Goal: Book appointment/travel/reservation

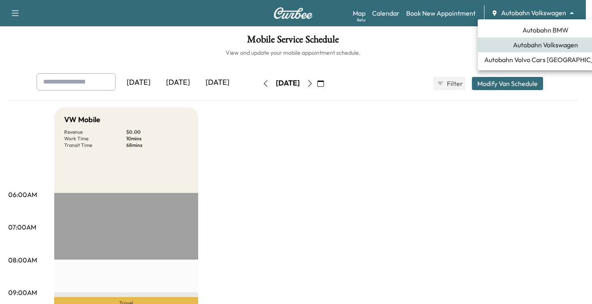
click at [543, 14] on body "Support Log Out Map Beta Calendar Book New Appointment Autobahn Volkswagen ****…" at bounding box center [296, 152] width 592 height 304
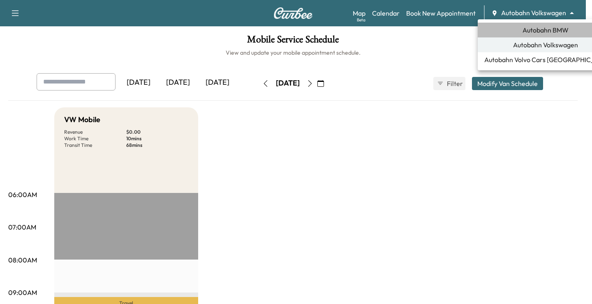
click at [541, 31] on span "Autobahn BMW" at bounding box center [546, 30] width 46 height 10
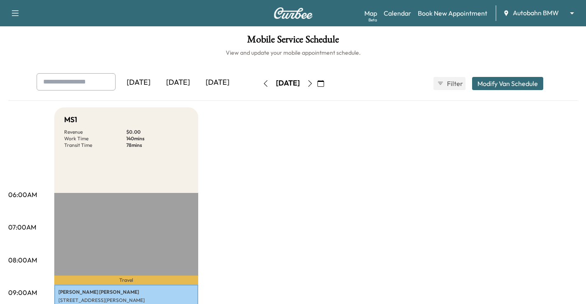
click at [324, 84] on icon "button" at bounding box center [320, 83] width 7 height 7
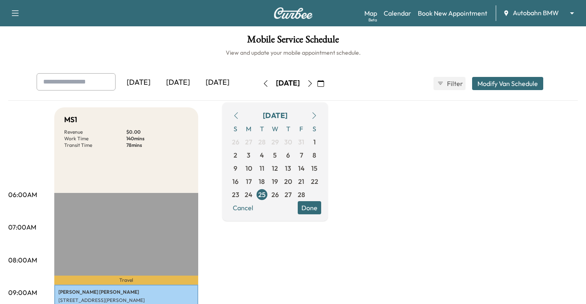
click at [317, 116] on icon "button" at bounding box center [314, 115] width 7 height 7
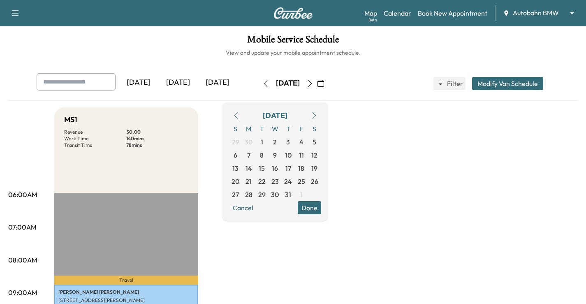
click at [317, 116] on icon "button" at bounding box center [314, 115] width 7 height 7
click at [239, 114] on icon "button" at bounding box center [236, 115] width 7 height 7
click at [305, 181] on span "26" at bounding box center [301, 181] width 7 height 10
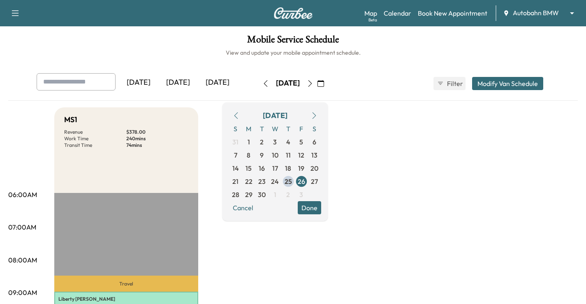
click at [321, 209] on button "Done" at bounding box center [309, 207] width 23 height 13
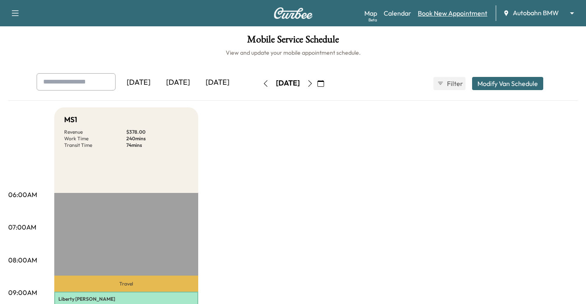
click at [459, 12] on link "Book New Appointment" at bounding box center [452, 13] width 69 height 10
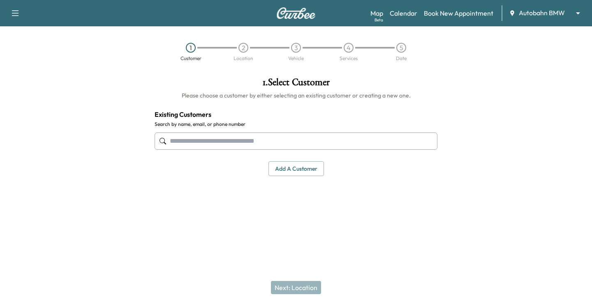
paste input "**********"
type input "**********"
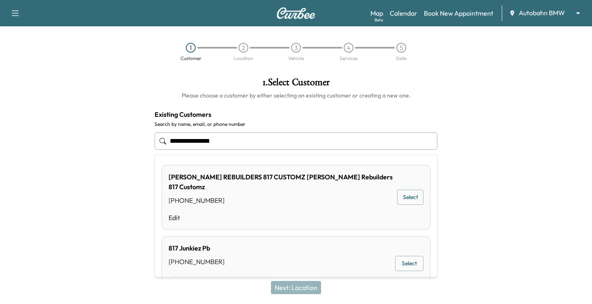
drag, startPoint x: 233, startPoint y: 140, endPoint x: 93, endPoint y: 131, distance: 140.1
click at [102, 134] on div "**********" at bounding box center [296, 147] width 592 height 152
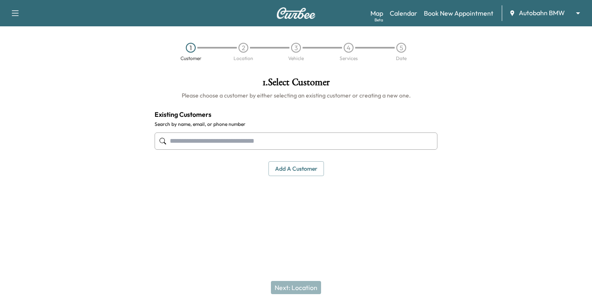
paste input "**********"
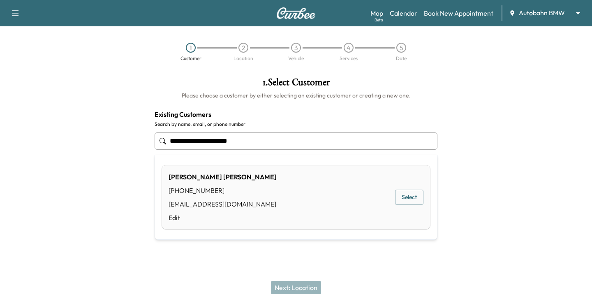
click at [408, 194] on button "Select" at bounding box center [409, 197] width 28 height 15
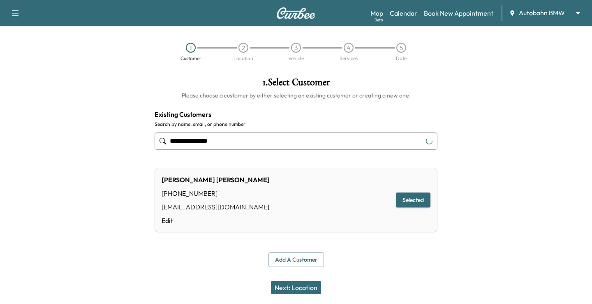
type input "**********"
click at [301, 291] on button "Next: Location" at bounding box center [296, 287] width 50 height 13
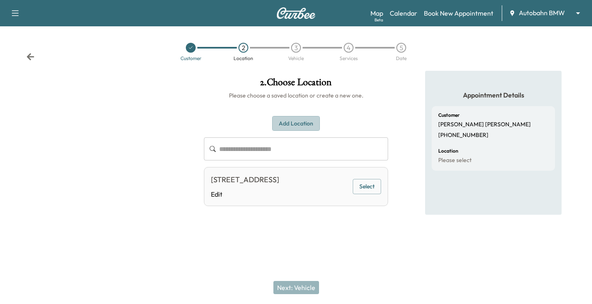
click at [315, 121] on button "Add Location" at bounding box center [296, 123] width 48 height 15
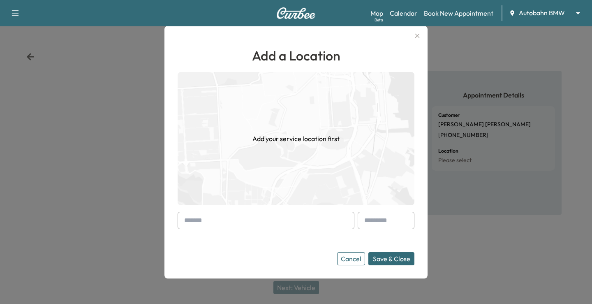
click at [240, 220] on input "text" at bounding box center [266, 220] width 177 height 17
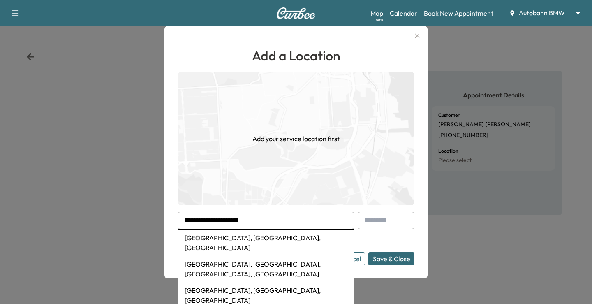
click at [241, 237] on li "[GEOGRAPHIC_DATA], [GEOGRAPHIC_DATA], [GEOGRAPHIC_DATA]" at bounding box center [266, 242] width 176 height 26
type input "**********"
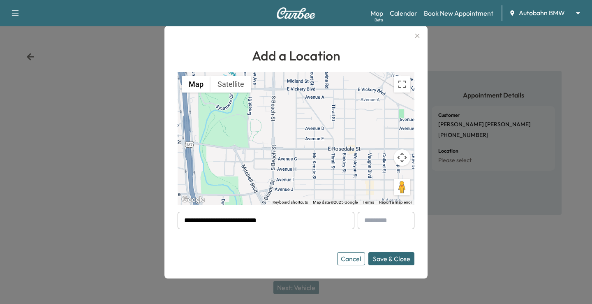
drag, startPoint x: 292, startPoint y: 217, endPoint x: 73, endPoint y: 225, distance: 219.7
click at [73, 225] on div "**********" at bounding box center [296, 152] width 592 height 304
click at [268, 222] on input "**********" at bounding box center [266, 220] width 177 height 17
drag, startPoint x: 296, startPoint y: 222, endPoint x: 103, endPoint y: 227, distance: 193.7
click at [103, 227] on div "**********" at bounding box center [296, 152] width 592 height 304
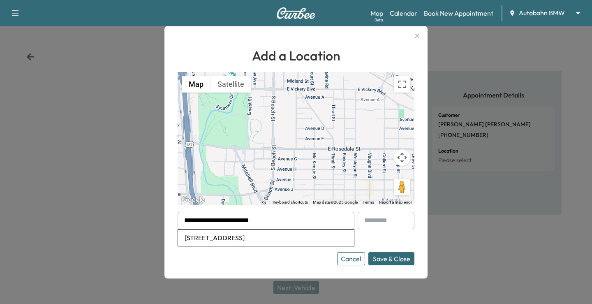
click at [283, 234] on li "[STREET_ADDRESS]" at bounding box center [266, 237] width 176 height 16
type input "**********"
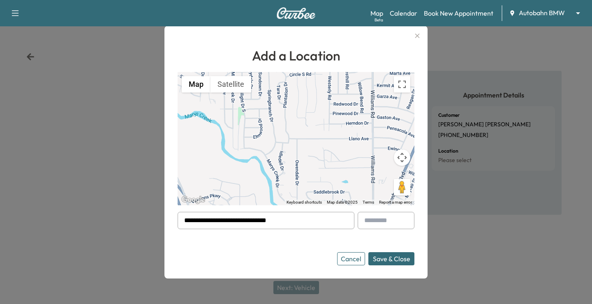
click at [404, 261] on button "Save & Close" at bounding box center [391, 258] width 46 height 13
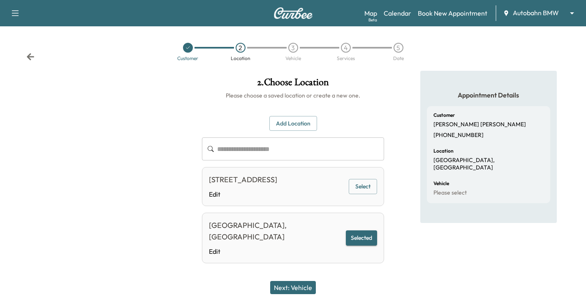
scroll to position [9, 0]
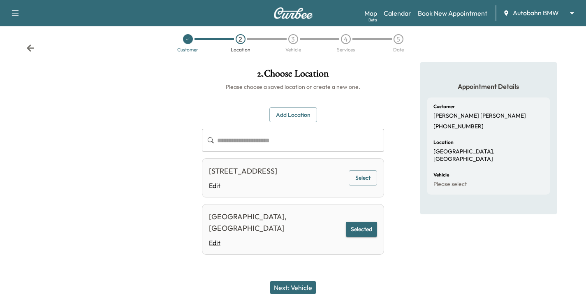
click at [217, 245] on link "Edit" at bounding box center [275, 243] width 133 height 10
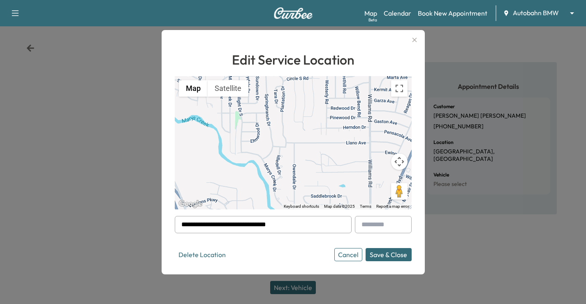
click at [393, 254] on button "Save & Close" at bounding box center [388, 254] width 46 height 13
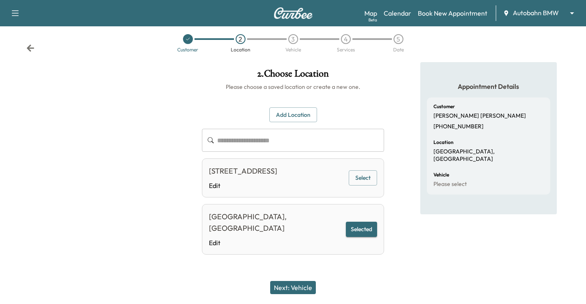
click at [297, 285] on button "Next: Vehicle" at bounding box center [293, 287] width 46 height 13
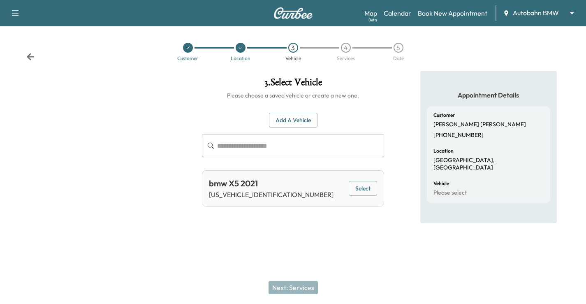
scroll to position [0, 0]
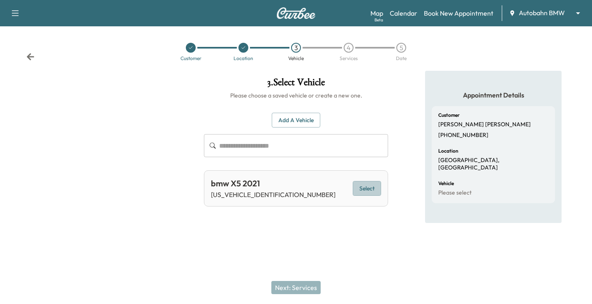
click at [370, 190] on button "Select" at bounding box center [367, 188] width 28 height 15
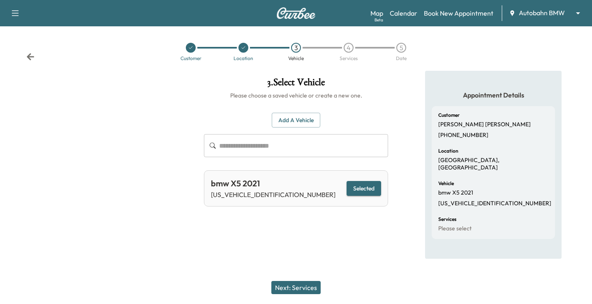
click at [319, 284] on button "Next: Services" at bounding box center [295, 287] width 49 height 13
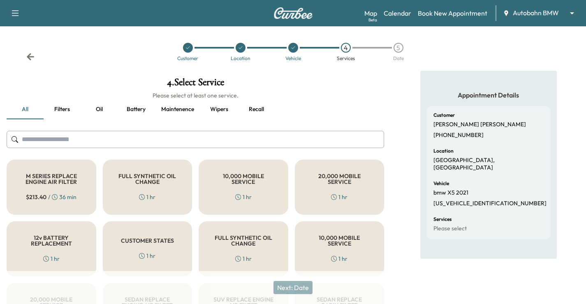
click at [178, 186] on div "FULL SYNTHETIC OIL CHANGE 1 hr" at bounding box center [148, 187] width 90 height 55
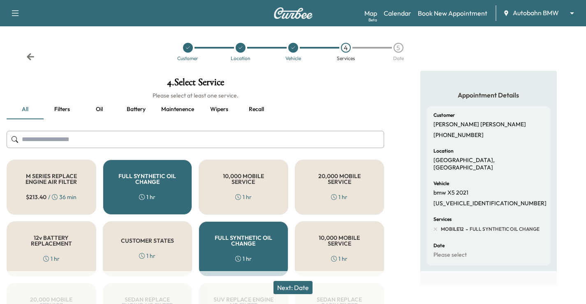
click at [310, 282] on button "Next: Date" at bounding box center [292, 287] width 39 height 13
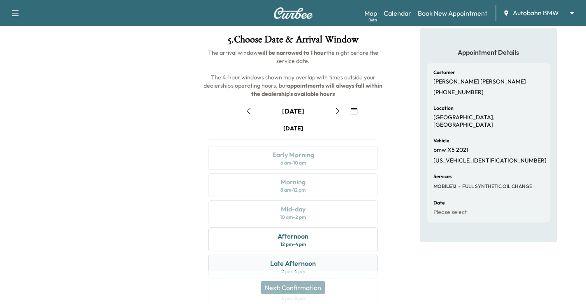
scroll to position [108, 0]
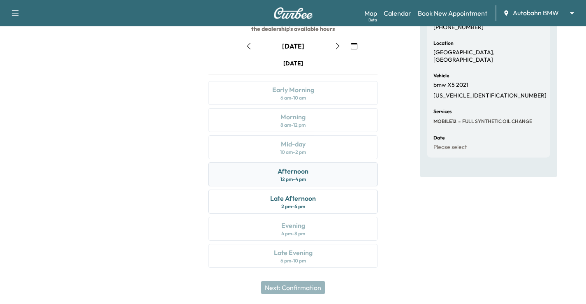
click at [328, 180] on div "Afternoon 12 pm - 4 pm" at bounding box center [292, 174] width 169 height 24
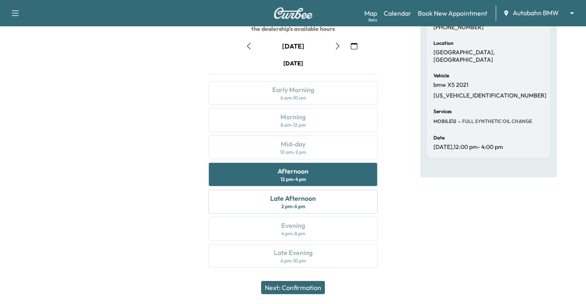
click at [318, 286] on button "Next: Confirmation" at bounding box center [293, 287] width 64 height 13
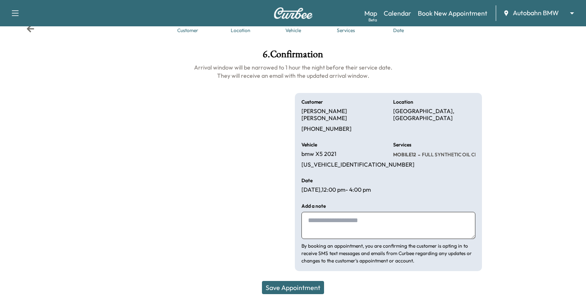
scroll to position [21, 0]
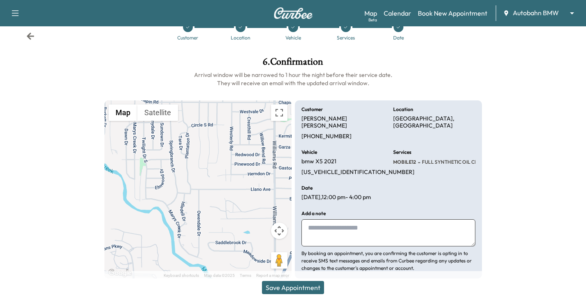
click at [363, 226] on textarea at bounding box center [388, 232] width 174 height 27
click at [306, 284] on button "Save Appointment" at bounding box center [293, 287] width 62 height 13
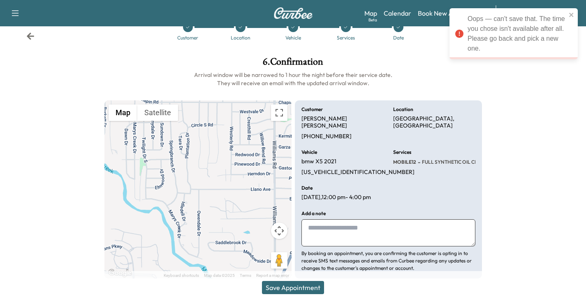
click at [566, 144] on div at bounding box center [537, 167] width 98 height 235
click at [34, 35] on icon at bounding box center [30, 36] width 8 height 8
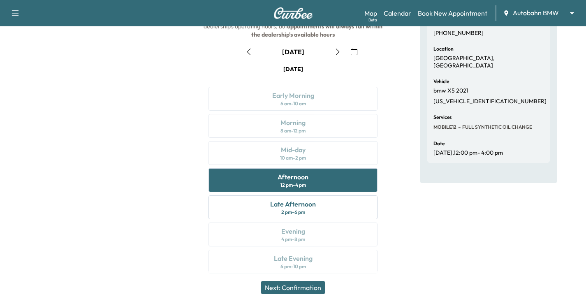
scroll to position [108, 0]
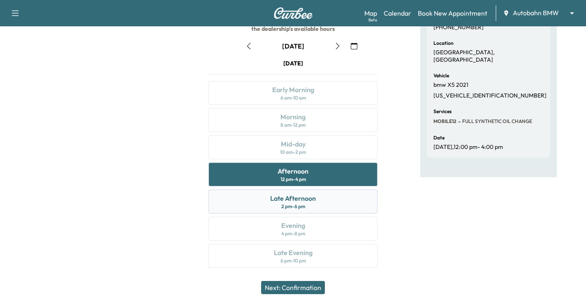
click at [318, 199] on div "Late Afternoon 2 pm - 6 pm" at bounding box center [292, 202] width 169 height 24
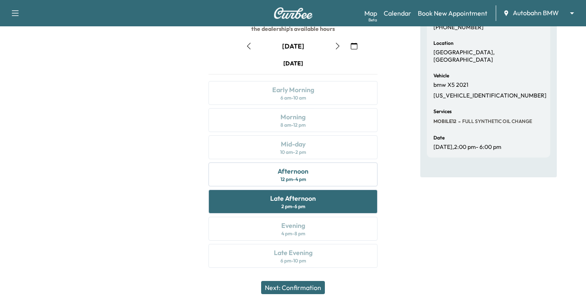
click at [300, 286] on button "Next: Confirmation" at bounding box center [293, 287] width 64 height 13
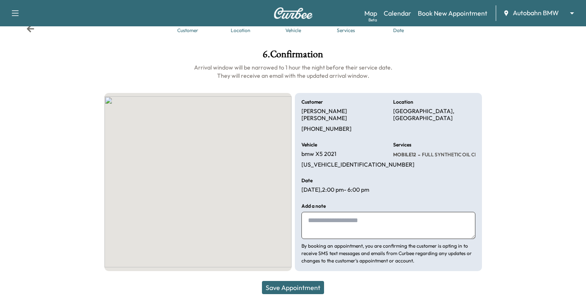
scroll to position [21, 0]
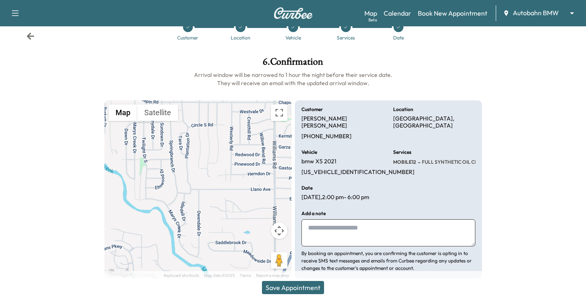
click at [358, 231] on textarea at bounding box center [388, 232] width 174 height 27
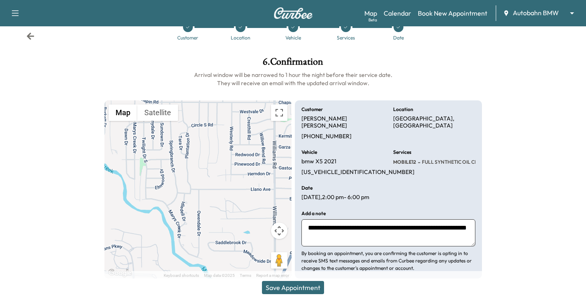
type textarea "**********"
click at [313, 281] on button "Save Appointment" at bounding box center [293, 287] width 62 height 13
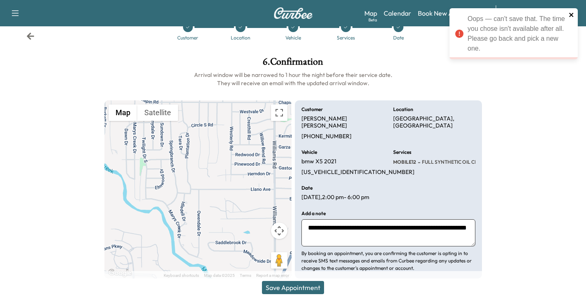
click at [571, 13] on icon "close" at bounding box center [572, 15] width 6 height 7
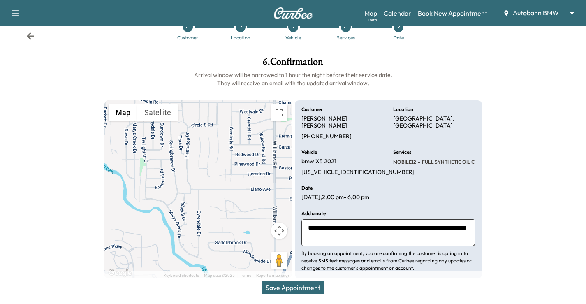
drag, startPoint x: 31, startPoint y: 36, endPoint x: 74, endPoint y: 39, distance: 43.3
click at [31, 36] on icon at bounding box center [30, 35] width 7 height 7
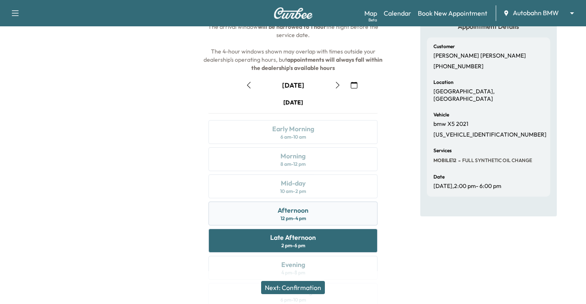
scroll to position [67, 0]
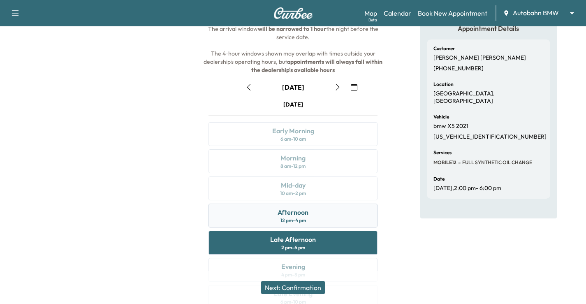
click at [315, 226] on div "Afternoon 12 pm - 4 pm" at bounding box center [292, 216] width 169 height 24
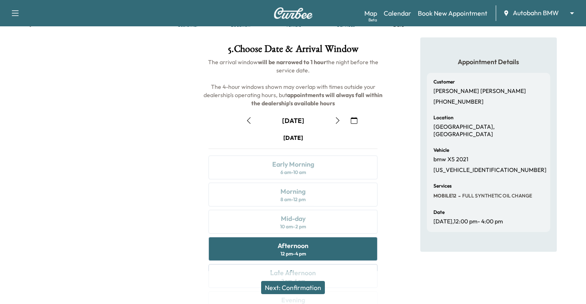
scroll to position [0, 0]
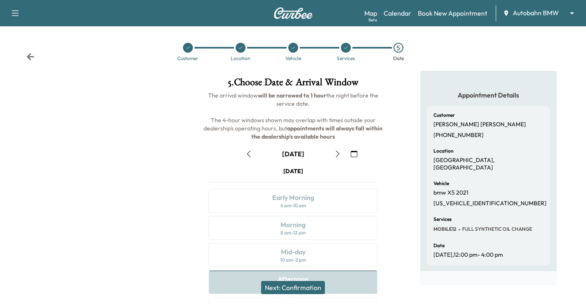
click at [25, 57] on div "Customer Location Vehicle Services 5 Date" at bounding box center [293, 52] width 586 height 38
click at [27, 56] on icon at bounding box center [30, 57] width 8 height 8
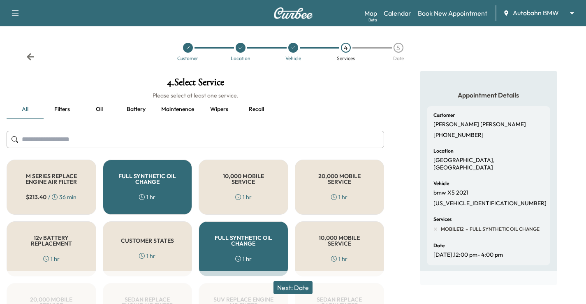
click at [255, 259] on div "FULL SYNTHETIC OIL CHANGE 1 hr" at bounding box center [244, 248] width 90 height 55
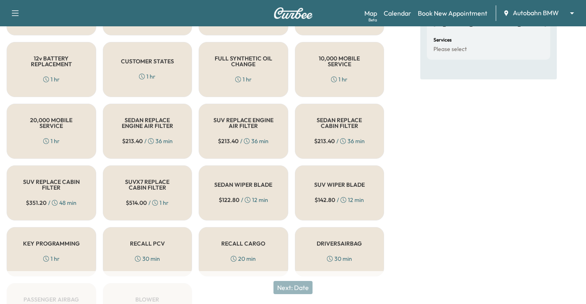
scroll to position [117, 0]
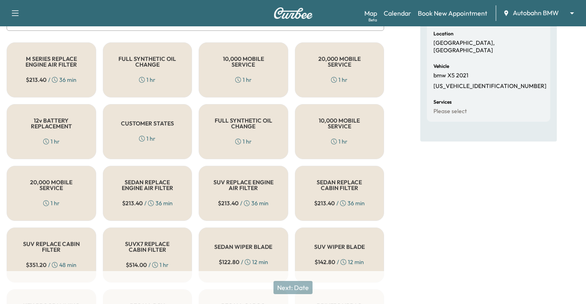
click at [162, 121] on h5 "CUSTOMER STATES" at bounding box center [147, 123] width 53 height 6
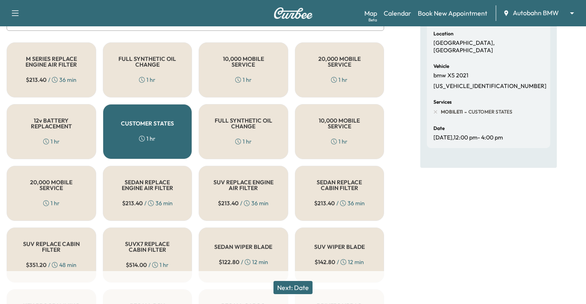
click at [311, 290] on button "Next: Date" at bounding box center [292, 287] width 39 height 13
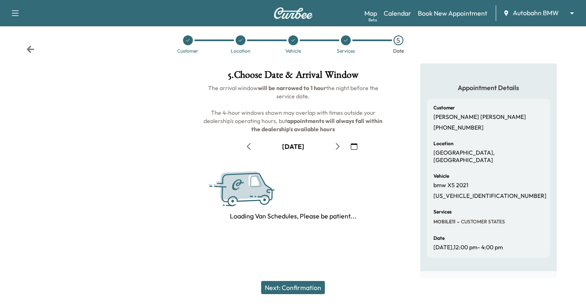
scroll to position [0, 0]
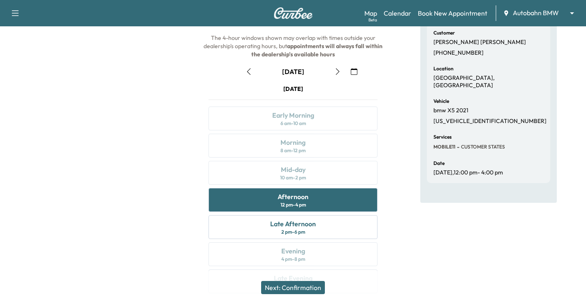
click at [311, 285] on button "Next: Confirmation" at bounding box center [293, 287] width 64 height 13
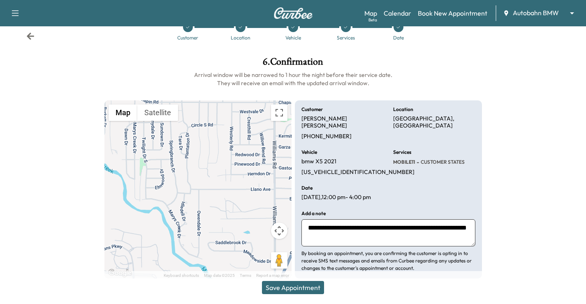
click at [310, 221] on textarea "**********" at bounding box center [388, 232] width 174 height 27
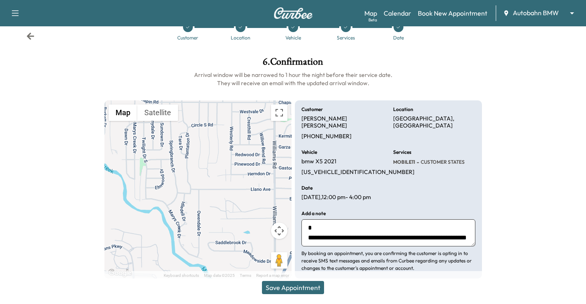
click at [317, 219] on textarea "**********" at bounding box center [388, 232] width 174 height 27
type textarea "**********"
click at [319, 287] on button "Save Appointment" at bounding box center [293, 287] width 62 height 13
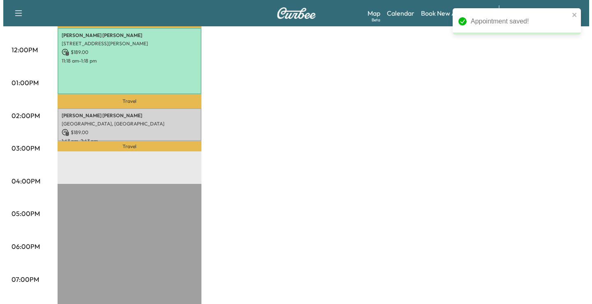
scroll to position [264, 0]
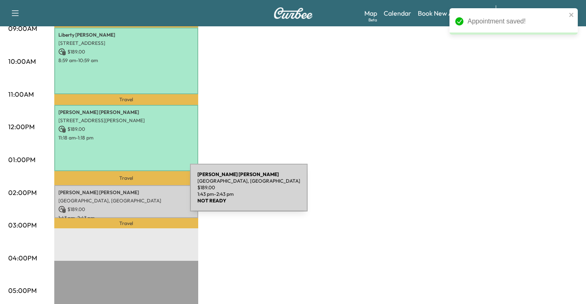
click at [99, 215] on p "1:43 pm - 2:43 pm" at bounding box center [126, 218] width 136 height 7
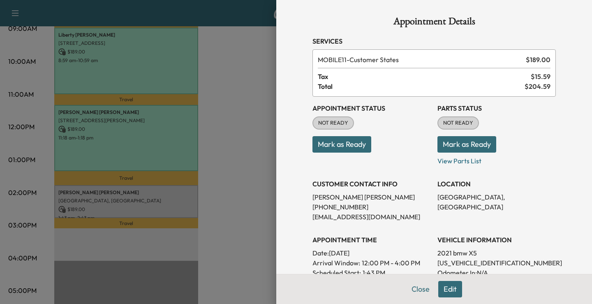
click at [341, 143] on button "Mark as Ready" at bounding box center [341, 144] width 59 height 16
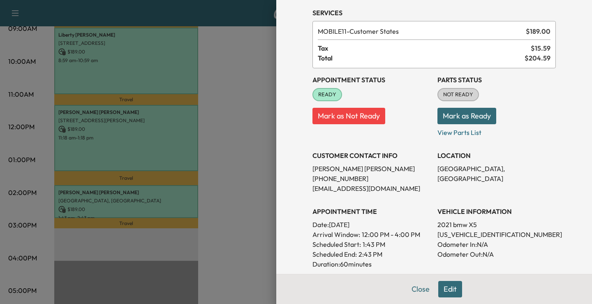
scroll to position [0, 0]
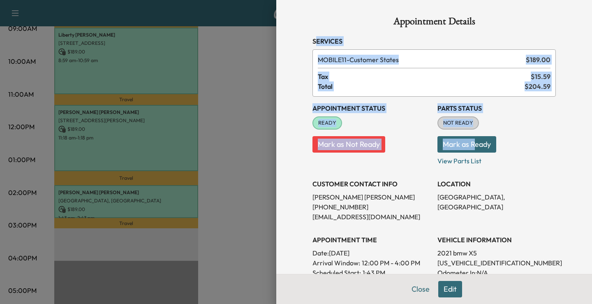
drag, startPoint x: 308, startPoint y: 35, endPoint x: 322, endPoint y: 62, distance: 30.2
click at [468, 146] on div "Appointment Details Services MOBILE11 - Customer States $ 189.00 Tax $ 15.59 To…" at bounding box center [434, 247] width 263 height 495
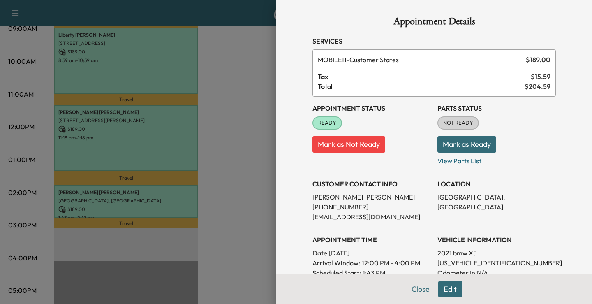
click at [292, 41] on div "Appointment Details Services MOBILE11 - Customer States $ 189.00 Tax $ 15.59 To…" at bounding box center [434, 152] width 316 height 304
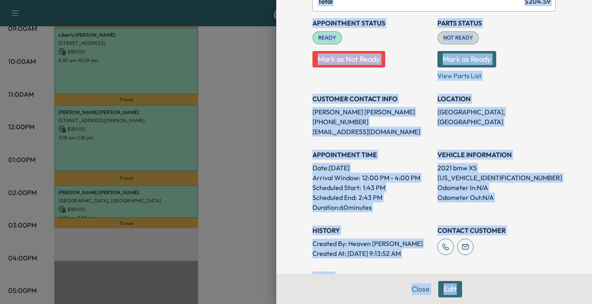
scroll to position [106, 0]
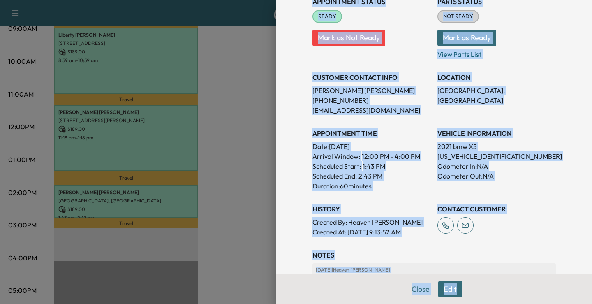
drag, startPoint x: 304, startPoint y: 39, endPoint x: 530, endPoint y: 268, distance: 321.5
click at [538, 278] on div "Appointment Details Services MOBILE11 - Customer States $ 189.00 Tax $ 15.59 To…" at bounding box center [434, 152] width 316 height 304
copy div "Services MOBILE11 - Customer States $ 189.00 Tax $ 15.59 Total $ 204.59 Appoint…"
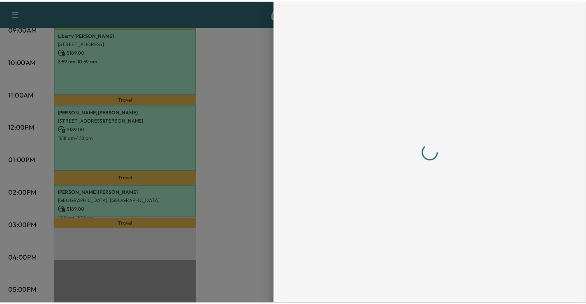
scroll to position [0, 0]
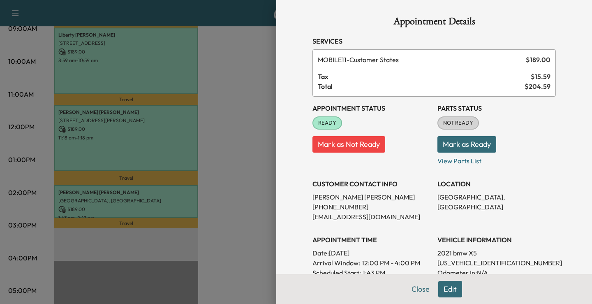
click at [264, 148] on div at bounding box center [296, 152] width 592 height 304
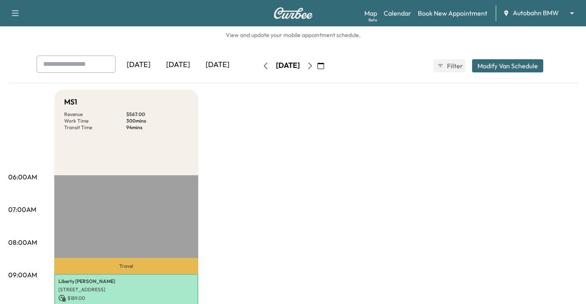
scroll to position [17, 0]
click at [546, 12] on body "Support Log Out Map Beta Calendar Book New Appointment Autobahn BMW ******** ​ …" at bounding box center [293, 135] width 586 height 304
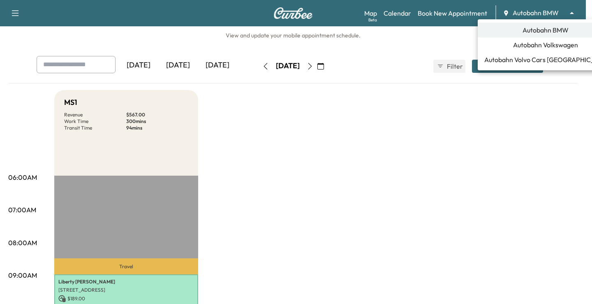
click at [537, 47] on span "Autobahn Volkswagen" at bounding box center [545, 45] width 65 height 10
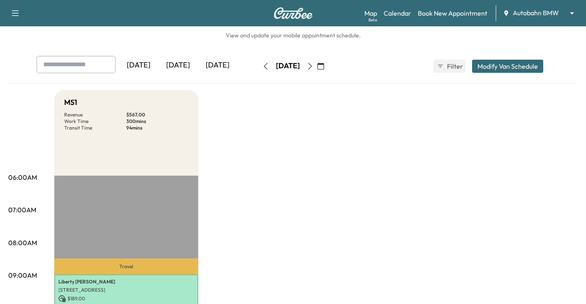
scroll to position [0, 0]
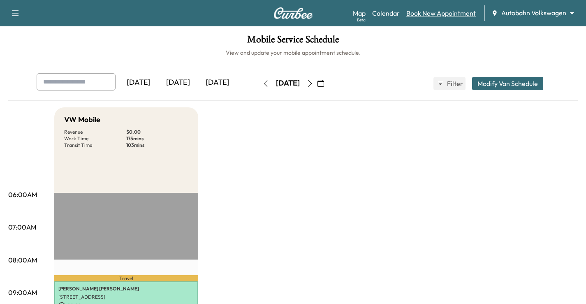
click at [449, 8] on link "Book New Appointment" at bounding box center [440, 13] width 69 height 10
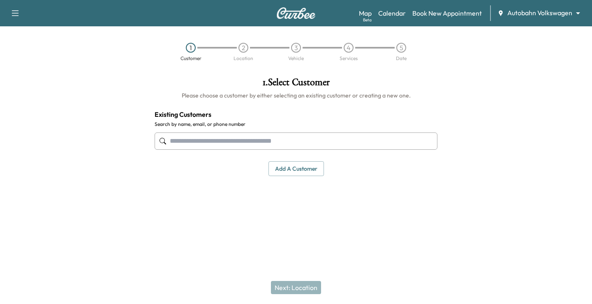
click at [209, 144] on input "text" at bounding box center [296, 140] width 283 height 17
paste input "**********"
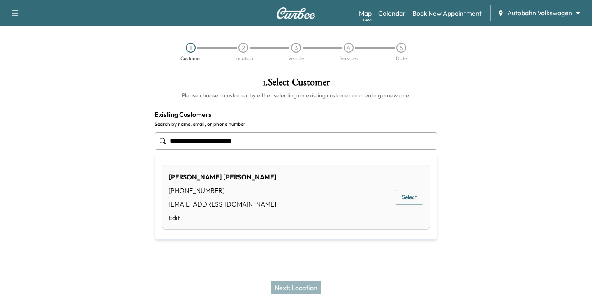
click at [410, 198] on button "Select" at bounding box center [409, 197] width 28 height 15
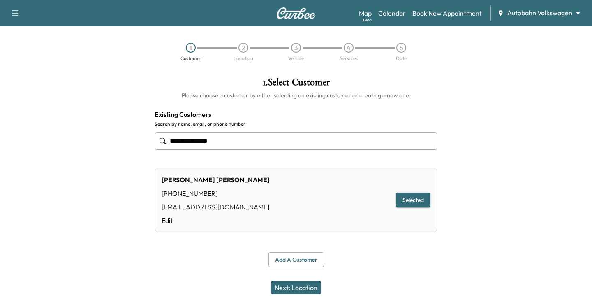
type input "**********"
click at [296, 285] on button "Next: Location" at bounding box center [296, 287] width 50 height 13
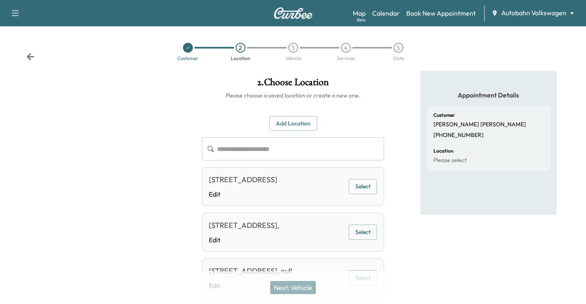
click at [364, 194] on button "Select" at bounding box center [363, 186] width 28 height 15
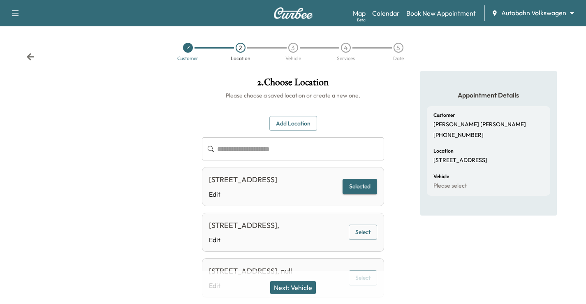
click at [304, 283] on button "Next: Vehicle" at bounding box center [293, 287] width 46 height 13
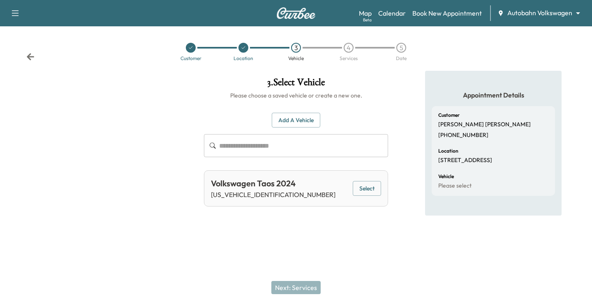
click at [364, 191] on button "Select" at bounding box center [367, 188] width 28 height 15
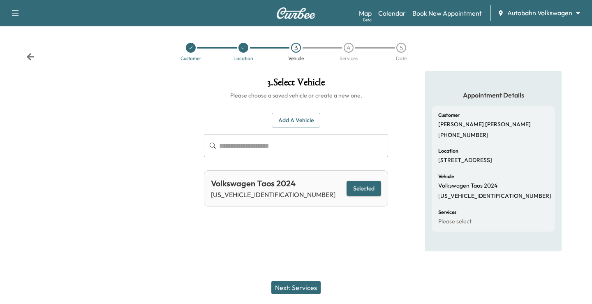
click at [290, 281] on button "Next: Services" at bounding box center [295, 287] width 49 height 13
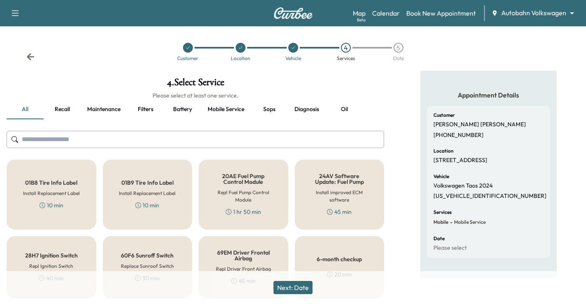
click at [139, 145] on input "text" at bounding box center [195, 139] width 377 height 17
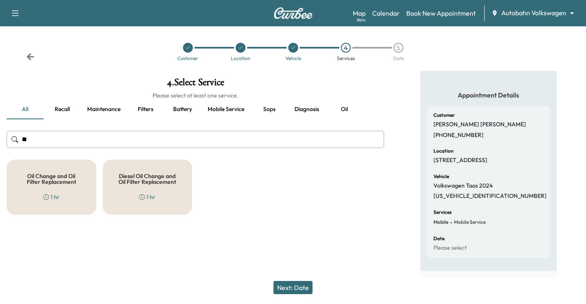
type input "**"
click at [81, 190] on div "Oil Change and Oil Filter Replacement 1 hr" at bounding box center [52, 187] width 90 height 55
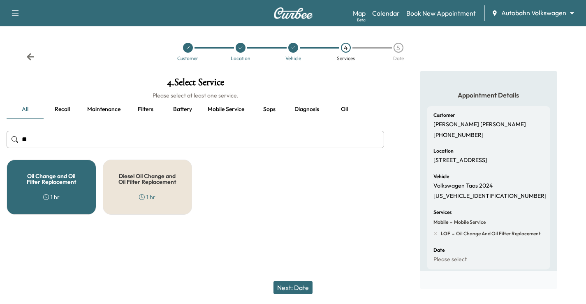
click at [305, 282] on button "Next: Date" at bounding box center [292, 287] width 39 height 13
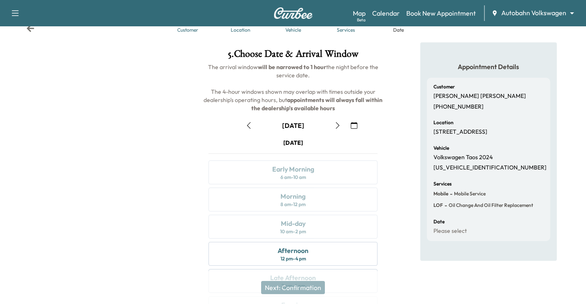
scroll to position [41, 0]
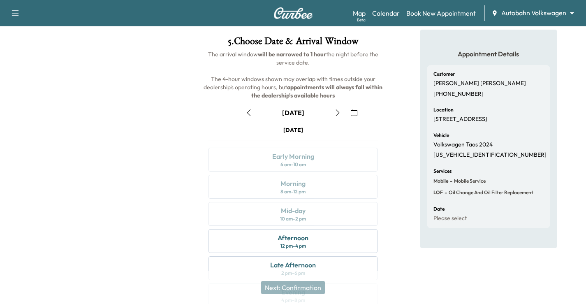
click at [351, 109] on icon "button" at bounding box center [354, 112] width 7 height 7
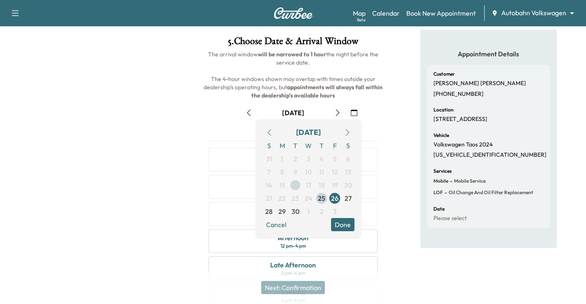
drag, startPoint x: 282, startPoint y: 211, endPoint x: 294, endPoint y: 203, distance: 14.8
click at [282, 210] on span "29" at bounding box center [281, 211] width 7 height 10
click at [340, 226] on button "Done" at bounding box center [342, 224] width 23 height 13
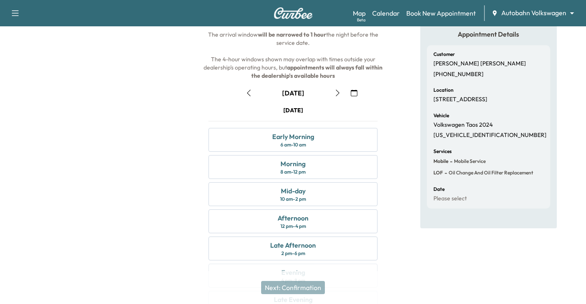
scroll to position [108, 0]
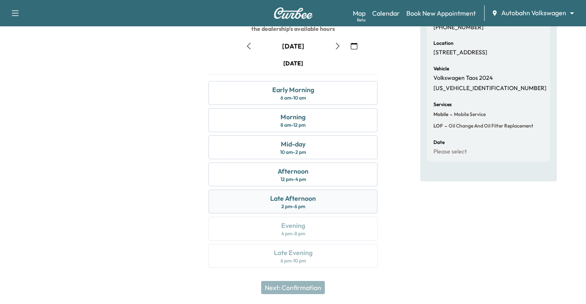
click at [337, 201] on div "Late Afternoon 2 pm - 6 pm" at bounding box center [292, 202] width 169 height 24
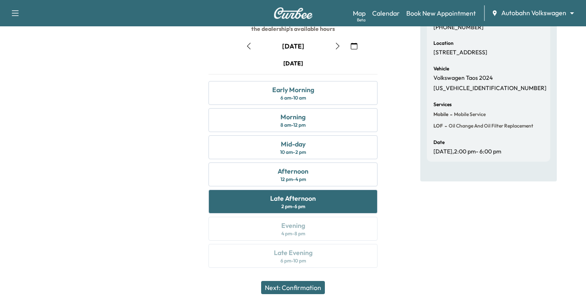
click at [317, 288] on button "Next: Confirmation" at bounding box center [293, 287] width 64 height 13
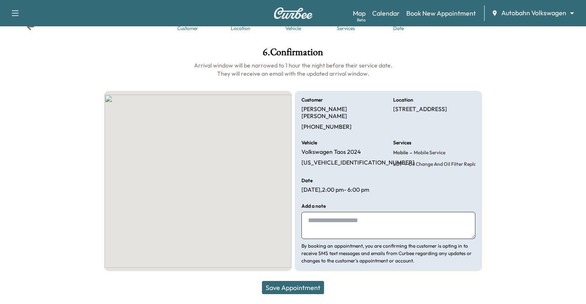
scroll to position [23, 0]
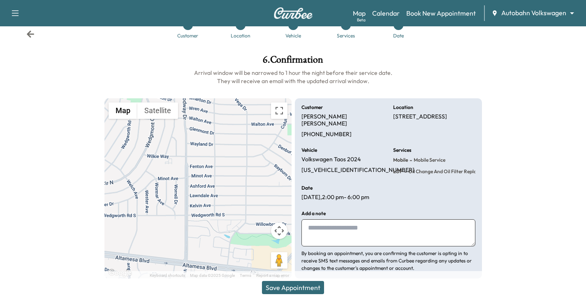
click at [304, 294] on div "Save Appointment" at bounding box center [293, 287] width 586 height 33
click at [315, 291] on button "Save Appointment" at bounding box center [293, 287] width 62 height 13
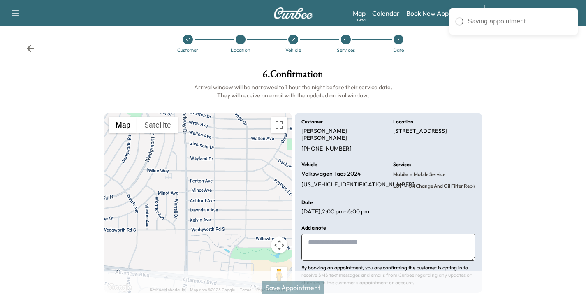
scroll to position [0, 0]
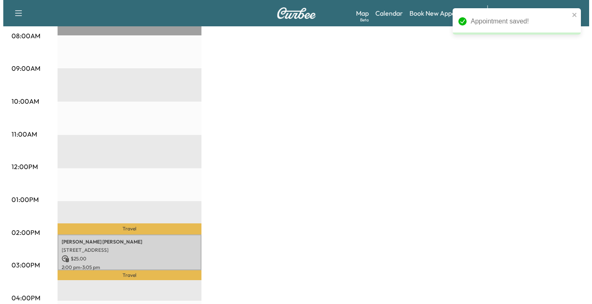
scroll to position [288, 0]
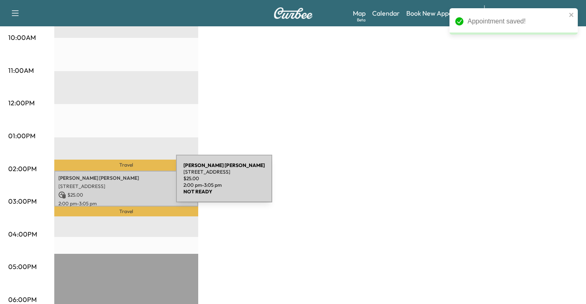
click at [114, 183] on p "[STREET_ADDRESS]" at bounding box center [126, 186] width 136 height 7
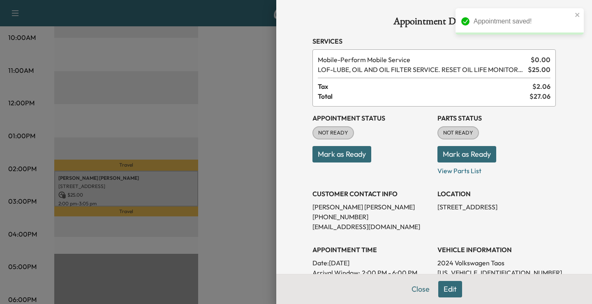
click at [338, 151] on button "Mark as Ready" at bounding box center [341, 154] width 59 height 16
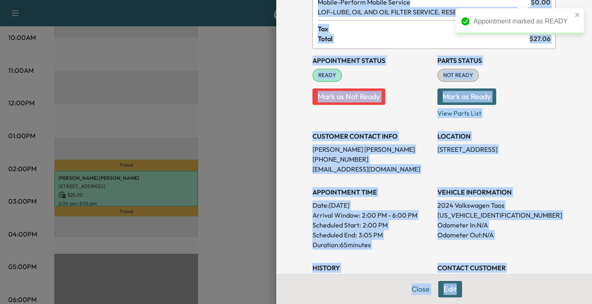
scroll to position [103, 0]
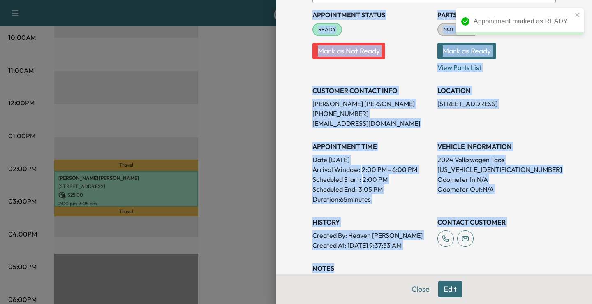
drag, startPoint x: 303, startPoint y: 42, endPoint x: 559, endPoint y: 250, distance: 329.9
click at [562, 252] on div "Appointment Details Services Mobile - Perform Mobile Service $ 0.00 LOF - LUBE,…" at bounding box center [434, 152] width 316 height 304
copy div "Services Mobile - Perform Mobile Service $ 0.00 LOF - LUBE, OIL AND OIL FILTER …"
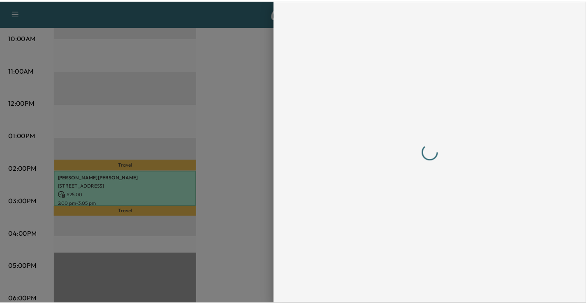
scroll to position [0, 0]
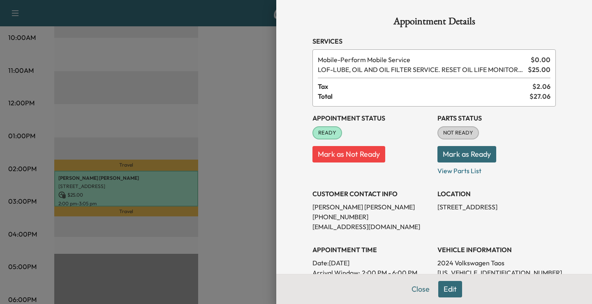
click at [245, 140] on div at bounding box center [296, 152] width 592 height 304
